Goal: Transaction & Acquisition: Obtain resource

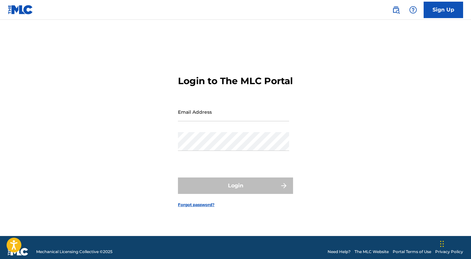
click at [190, 118] on input "Email Address" at bounding box center [233, 112] width 111 height 19
type input "[EMAIL_ADDRESS][PERSON_NAME][DOMAIN_NAME]"
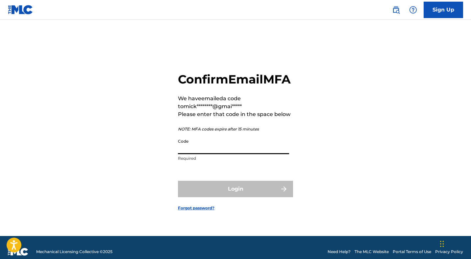
click at [195, 154] on input "Code" at bounding box center [233, 145] width 111 height 19
click at [382, 129] on div "Confirm Email MFA We have emailed a code to mick********@gmai***** Please enter…" at bounding box center [235, 136] width 461 height 200
click at [208, 154] on input "Code" at bounding box center [233, 145] width 111 height 19
paste input "738948"
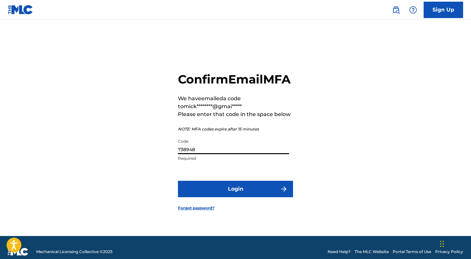
type input "738948"
click at [435, 165] on div "Confirm Email MFA We have emailed a code to mick********@gmai***** Please enter…" at bounding box center [235, 136] width 461 height 200
click at [245, 193] on button "Login" at bounding box center [235, 189] width 115 height 16
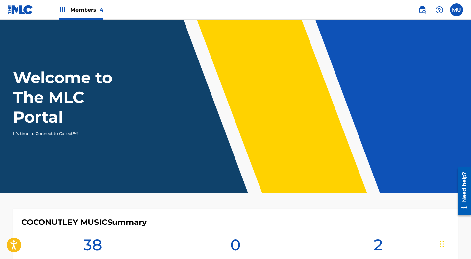
click at [458, 11] on label at bounding box center [456, 9] width 13 height 13
click at [457, 10] on input "MU [PERSON_NAME] [PERSON_NAME][EMAIL_ADDRESS][PERSON_NAME][DOMAIN_NAME] Notific…" at bounding box center [457, 10] width 0 height 0
click at [244, 77] on div "Welcome to The MLC Portal It's time to Connect to Collect™!" at bounding box center [235, 102] width 461 height 69
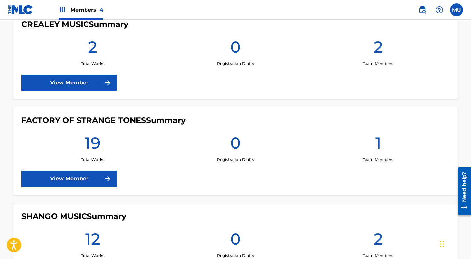
scroll to position [300, 0]
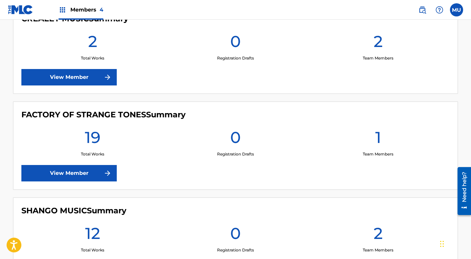
click at [91, 173] on link "View Member" at bounding box center [68, 173] width 95 height 16
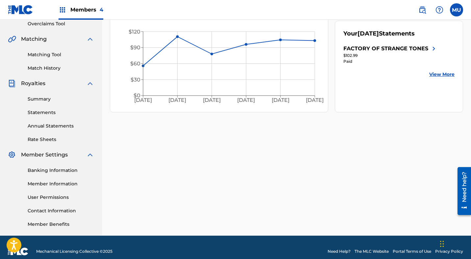
scroll to position [149, 0]
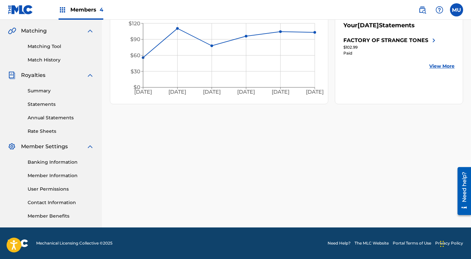
click at [36, 76] on span "Royalties" at bounding box center [33, 75] width 24 height 8
click at [38, 89] on link "Summary" at bounding box center [61, 91] width 66 height 7
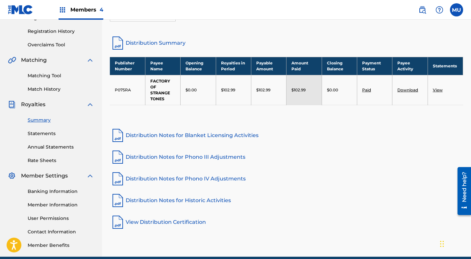
scroll to position [117, 0]
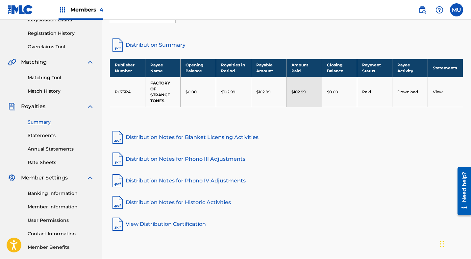
click at [40, 135] on link "Statements" at bounding box center [61, 135] width 66 height 7
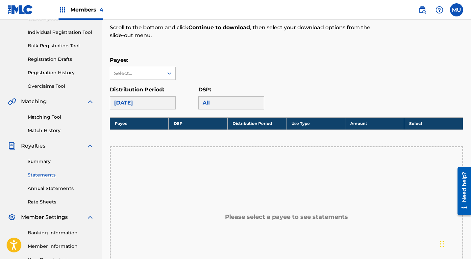
scroll to position [82, 0]
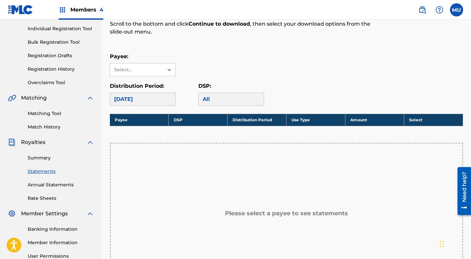
click at [42, 187] on link "Annual Statements" at bounding box center [61, 185] width 66 height 7
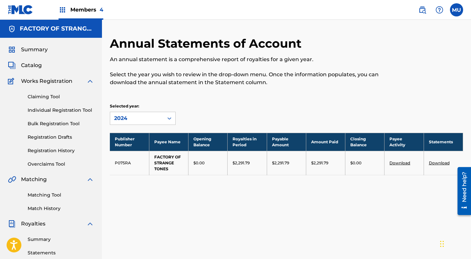
click at [440, 162] on link "Download" at bounding box center [439, 163] width 21 height 5
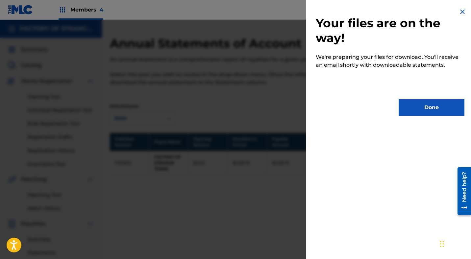
click at [436, 111] on button "Done" at bounding box center [432, 107] width 66 height 16
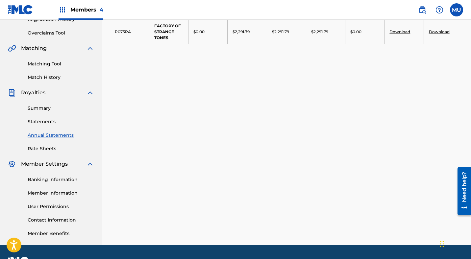
scroll to position [133, 0]
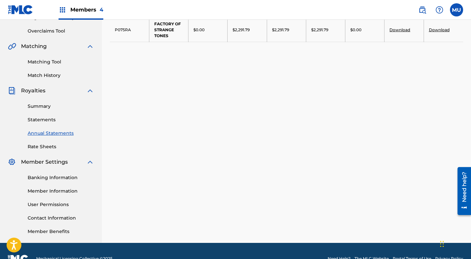
click at [55, 193] on link "Member Information" at bounding box center [61, 191] width 66 height 7
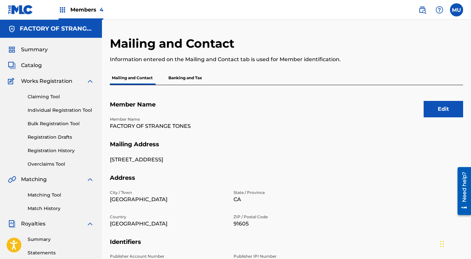
scroll to position [0, 0]
click at [192, 80] on p "Banking and Tax" at bounding box center [186, 78] width 38 height 14
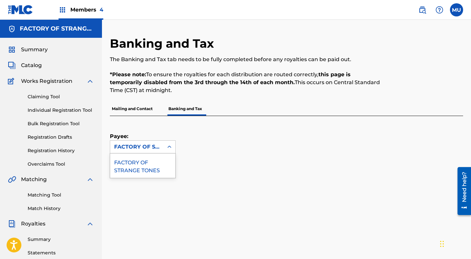
click at [165, 150] on div at bounding box center [170, 147] width 12 height 12
click at [152, 165] on div "FACTORY OF STRANGE TONES" at bounding box center [142, 166] width 65 height 24
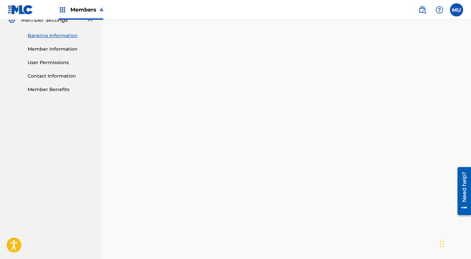
scroll to position [289, 0]
click at [83, 191] on nav "FACTORY OF STRANGE TONES Summary Catalog Works Registration Claiming Tool Indiv…" at bounding box center [51, 141] width 102 height 820
click at [83, 214] on nav "FACTORY OF STRANGE TONES Summary Catalog Works Registration Claiming Tool Indiv…" at bounding box center [51, 141] width 102 height 820
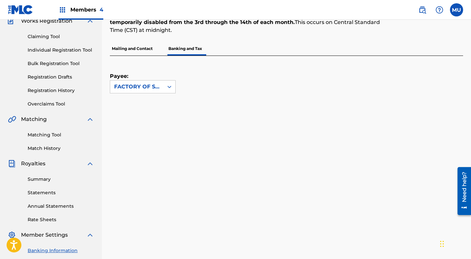
scroll to position [61, 0]
click at [46, 207] on link "Annual Statements" at bounding box center [61, 206] width 66 height 7
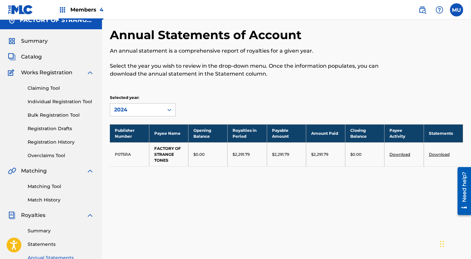
scroll to position [11, 0]
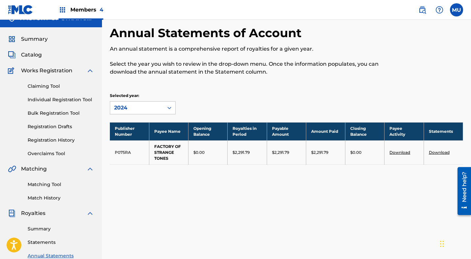
click at [433, 154] on link "Download" at bounding box center [439, 152] width 21 height 5
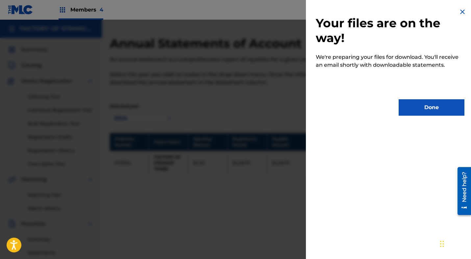
click at [418, 106] on button "Done" at bounding box center [432, 107] width 66 height 16
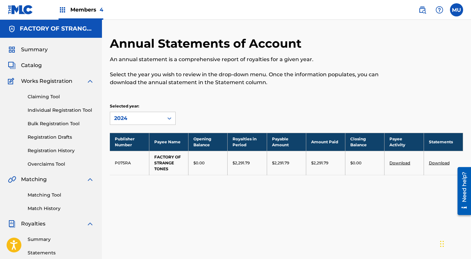
click at [457, 2] on nav "Members 4 MU MU [PERSON_NAME] [PERSON_NAME][EMAIL_ADDRESS][PERSON_NAME][DOMAIN_…" at bounding box center [235, 10] width 471 height 20
click at [458, 8] on label at bounding box center [456, 9] width 13 height 13
click at [457, 10] on input "MU [PERSON_NAME] [PERSON_NAME][EMAIL_ADDRESS][PERSON_NAME][DOMAIN_NAME] Notific…" at bounding box center [457, 10] width 0 height 0
click at [389, 92] on p "Log out" at bounding box center [392, 93] width 15 height 6
click at [457, 10] on input "MU [PERSON_NAME] [PERSON_NAME][EMAIL_ADDRESS][PERSON_NAME][DOMAIN_NAME] Notific…" at bounding box center [457, 10] width 0 height 0
